Goal: Information Seeking & Learning: Learn about a topic

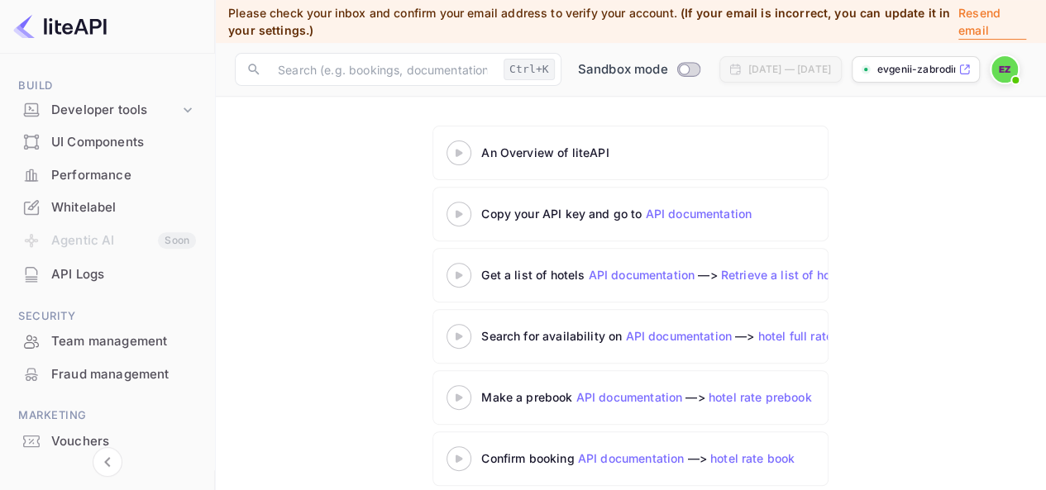
scroll to position [224, 0]
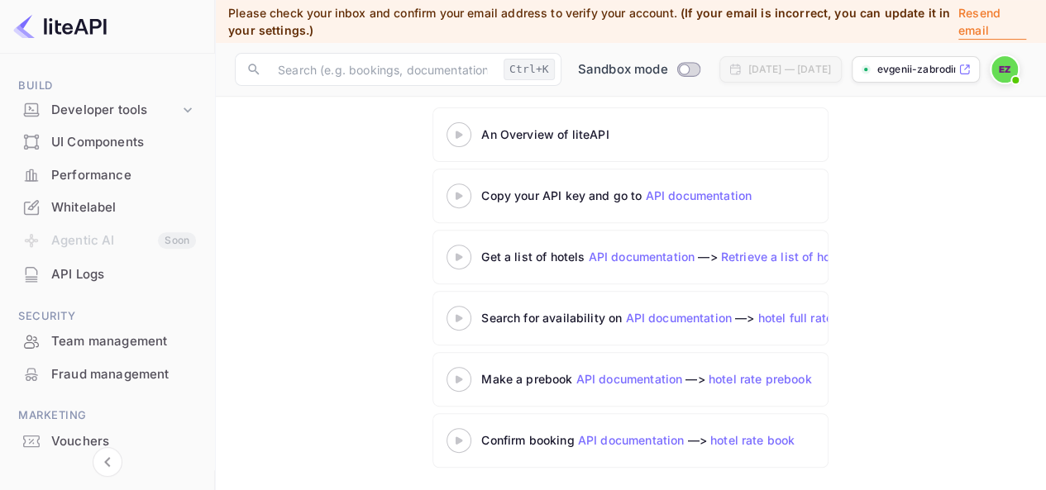
click at [462, 141] on div at bounding box center [459, 134] width 58 height 21
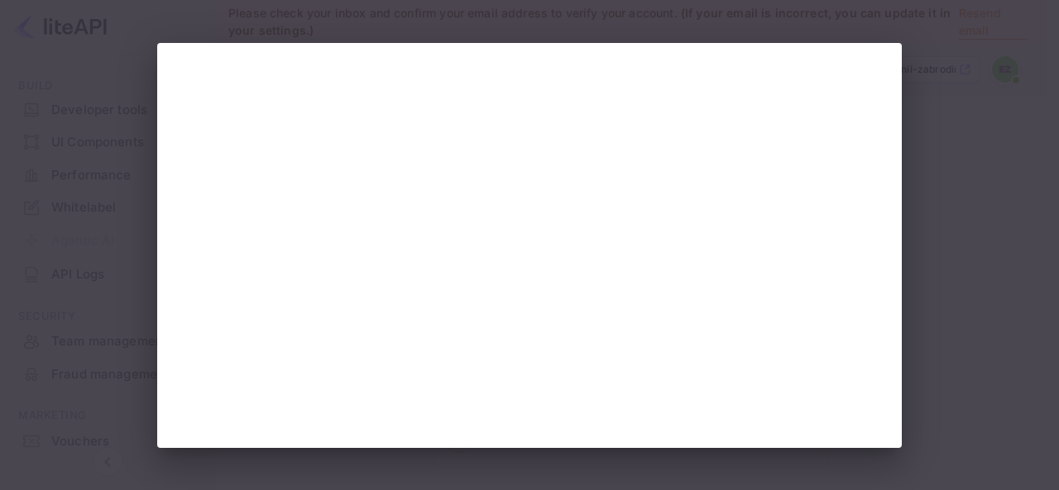
click at [970, 146] on div at bounding box center [529, 245] width 1059 height 490
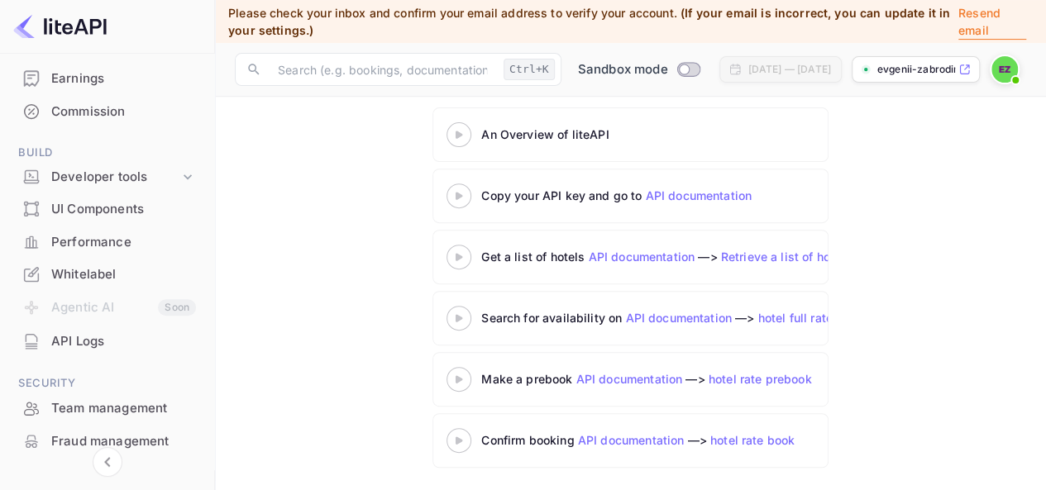
scroll to position [83, 0]
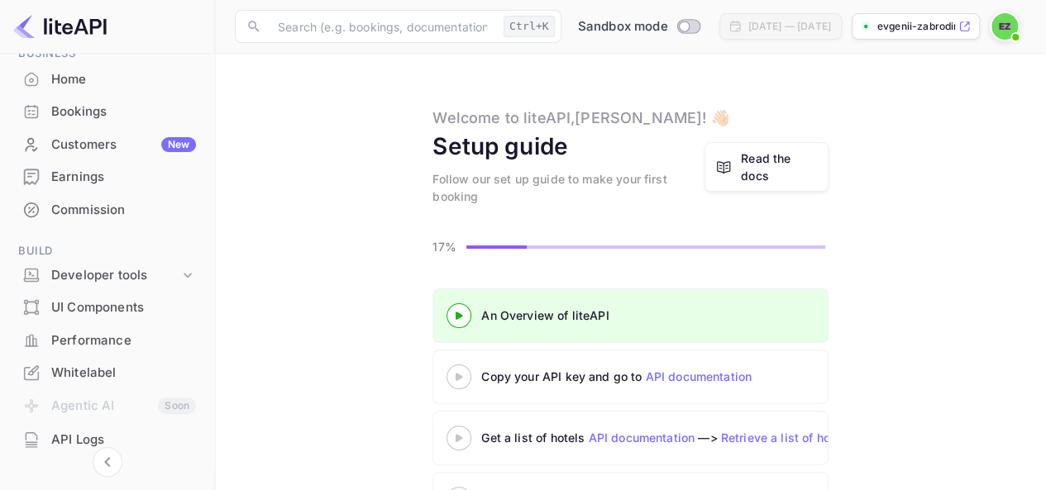
scroll to position [181, 0]
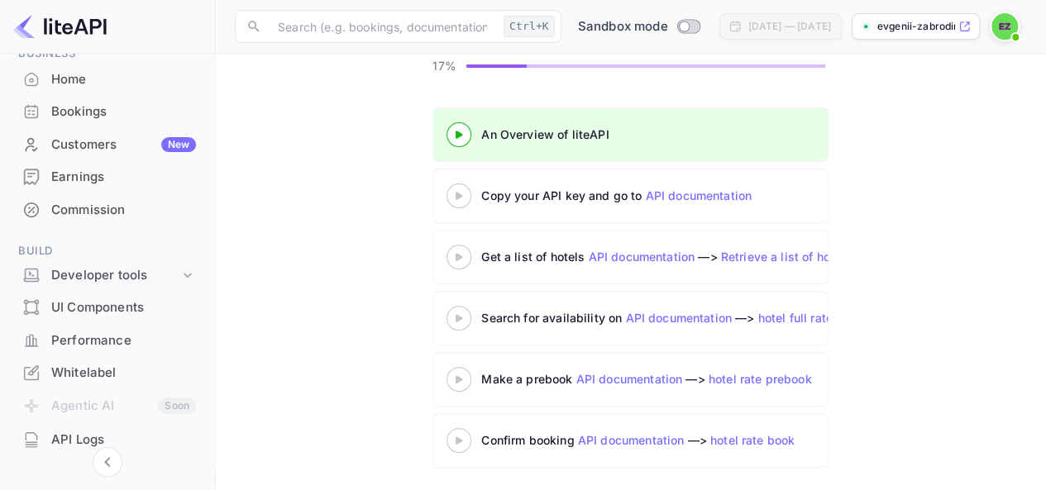
click at [127, 277] on div "Developer tools" at bounding box center [115, 275] width 128 height 19
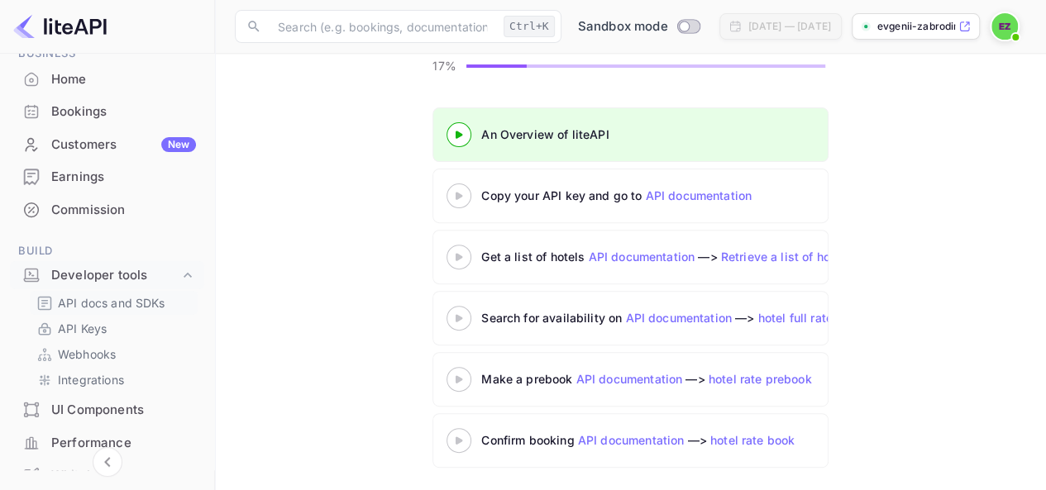
click at [137, 303] on p "API docs and SDKs" at bounding box center [112, 302] width 108 height 17
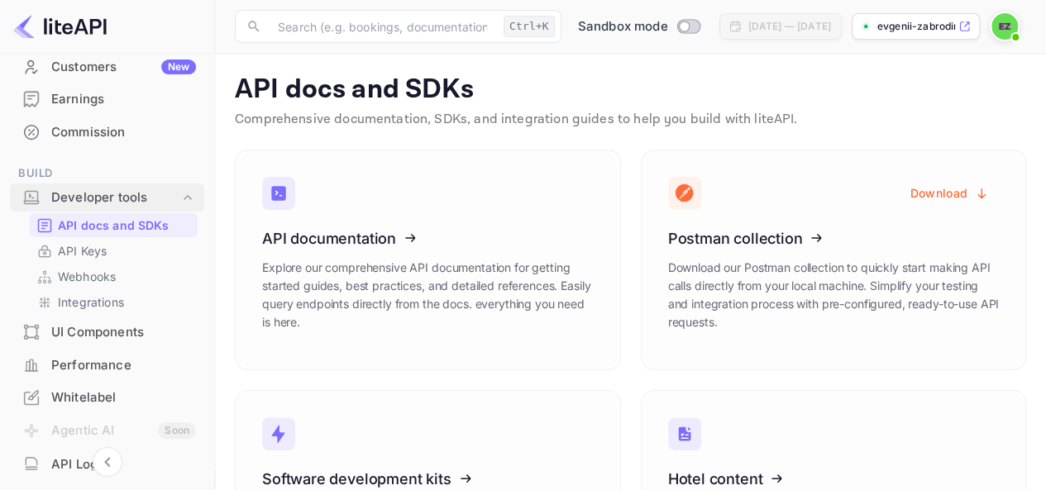
scroll to position [248, 0]
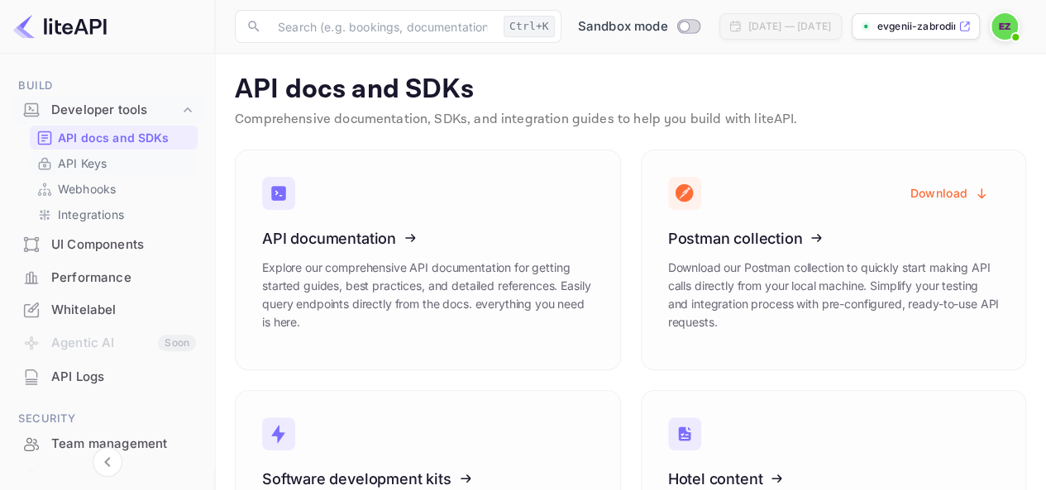
click at [84, 162] on p "API Keys" at bounding box center [82, 163] width 49 height 17
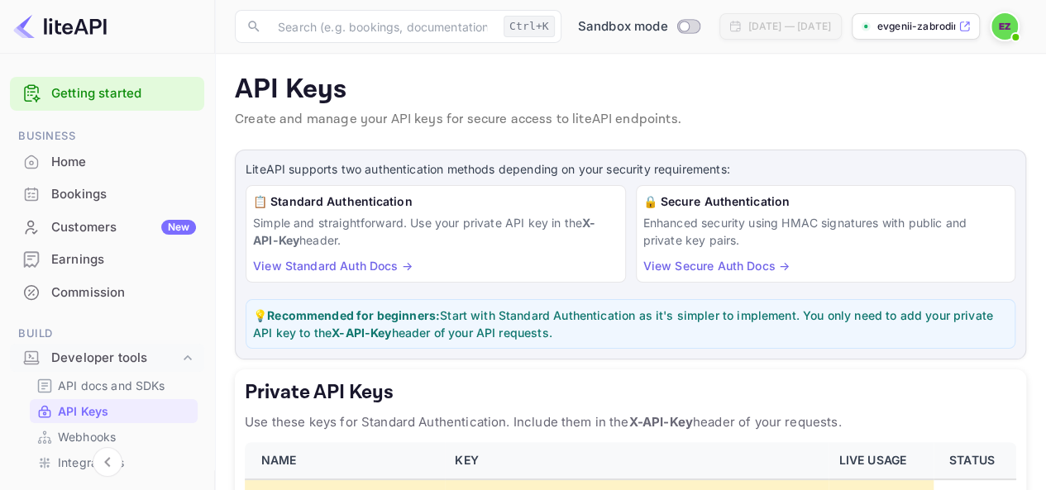
click at [122, 89] on link "Getting started" at bounding box center [123, 93] width 145 height 19
